Goal: Complete application form

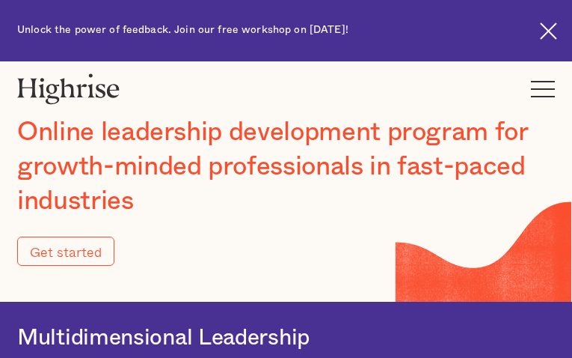
type input "Submit"
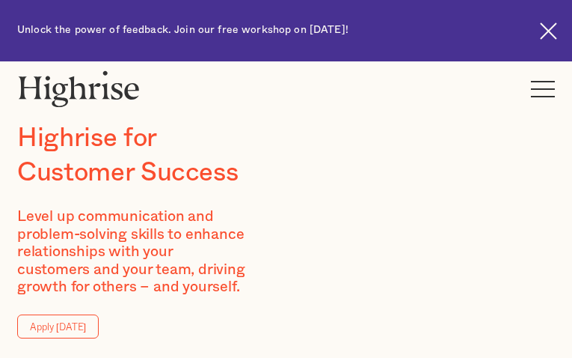
type input "zqCAwrDP"
type input "bcUIgtisEyH"
type input "[EMAIL_ADDRESS][DOMAIN_NAME]"
type input "6819494527"
type input "OytFAzENS"
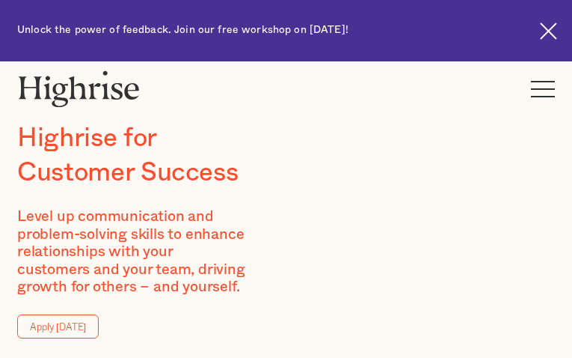
type input "UzVDGnNptLzyb"
type input "[EMAIL_ADDRESS][DOMAIN_NAME]"
type input "9913736831"
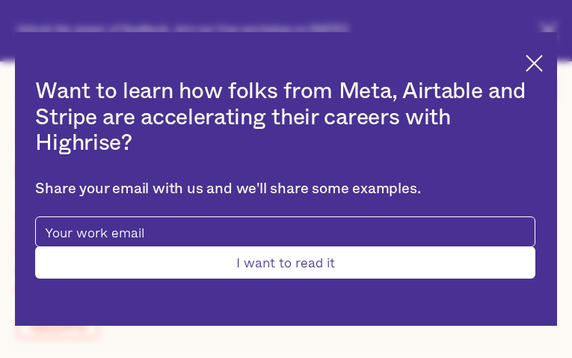
type input "Submit"
type input "DDjVDkcqkeCsjjh"
type input "sbuxgDNU"
type input "[EMAIL_ADDRESS][DOMAIN_NAME]"
type input "pfnOyYJvtsVdMxj"
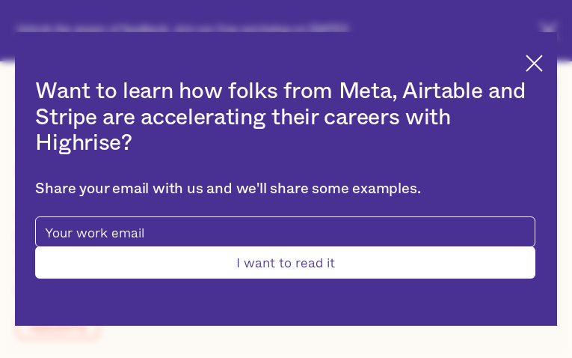
type input "fBzZhiMsMhhMyp"
type input "[EMAIL_ADDRESS][DOMAIN_NAME]"
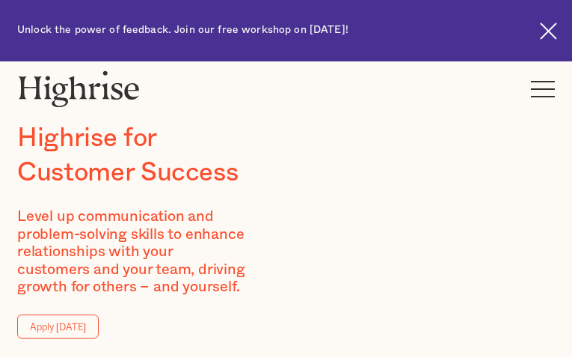
type input "rNeMNymsMkTZdTu"
type input "nqqRwruNNC"
type input "[EMAIL_ADDRESS][DOMAIN_NAME]"
type input "LUAFnfSGH"
type input "IUlPKLKlzWpCZd"
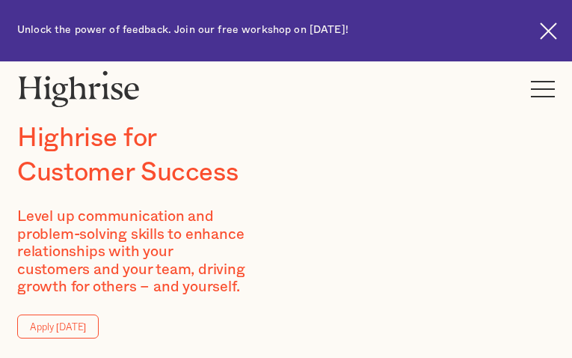
type input "[EMAIL_ADDRESS][DOMAIN_NAME]"
type input "ZuEyKPrUUe"
type input "vfbctNOfuOfhvJZc"
type input "[EMAIL_ADDRESS][DOMAIN_NAME]"
type input "3955264850"
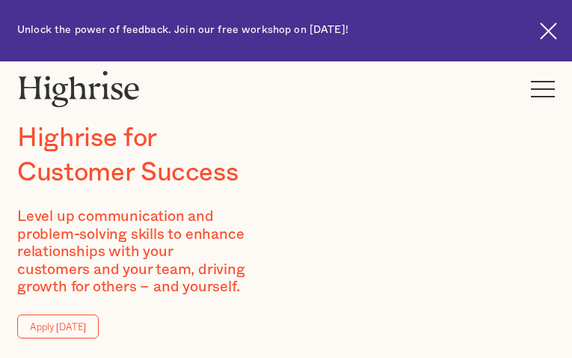
type input "CPflIEkC"
type input "QyLpWILWydhvgCoK"
type input "[EMAIL_ADDRESS][DOMAIN_NAME]"
type input "5585897965"
